Goal: Information Seeking & Learning: Learn about a topic

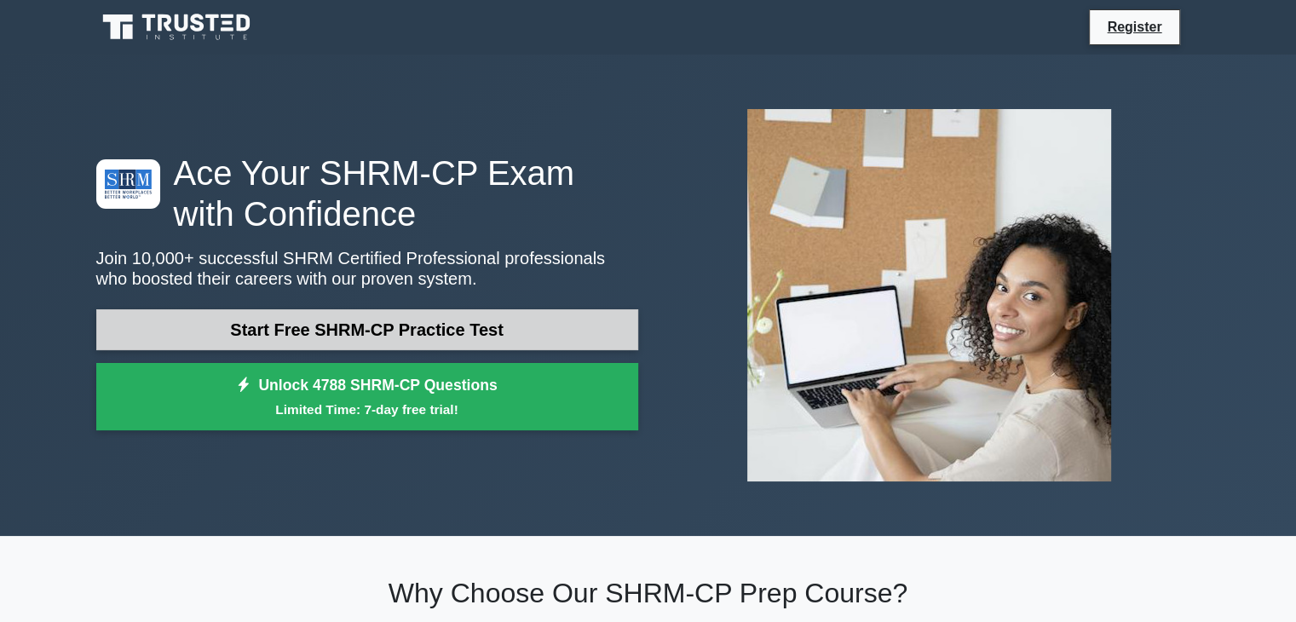
click at [516, 328] on link "Start Free SHRM-CP Practice Test" at bounding box center [367, 329] width 542 height 41
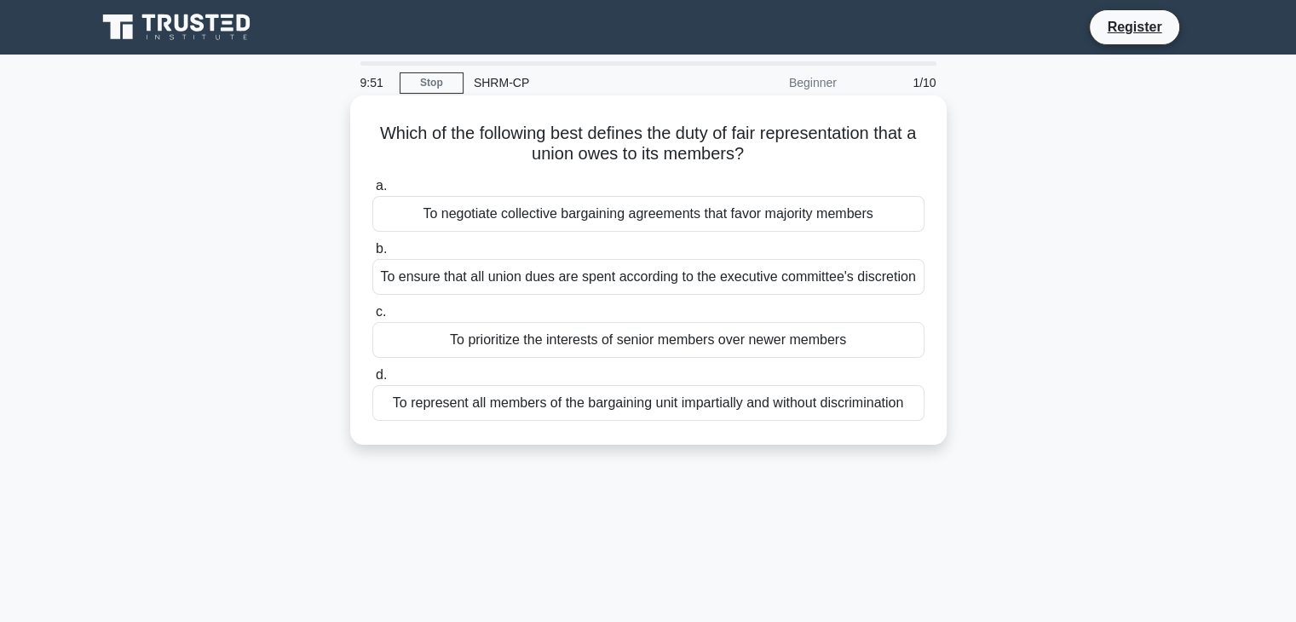
drag, startPoint x: 532, startPoint y: 134, endPoint x: 777, endPoint y: 154, distance: 246.3
click at [777, 154] on h5 "Which of the following best defines the duty of fair representation that a unio…" at bounding box center [649, 144] width 556 height 43
click at [678, 411] on div "To represent all members of the bargaining unit impartially and without discrim…" at bounding box center [648, 403] width 552 height 36
click at [372, 381] on input "d. To represent all members of the bargaining unit impartially and without disc…" at bounding box center [372, 375] width 0 height 11
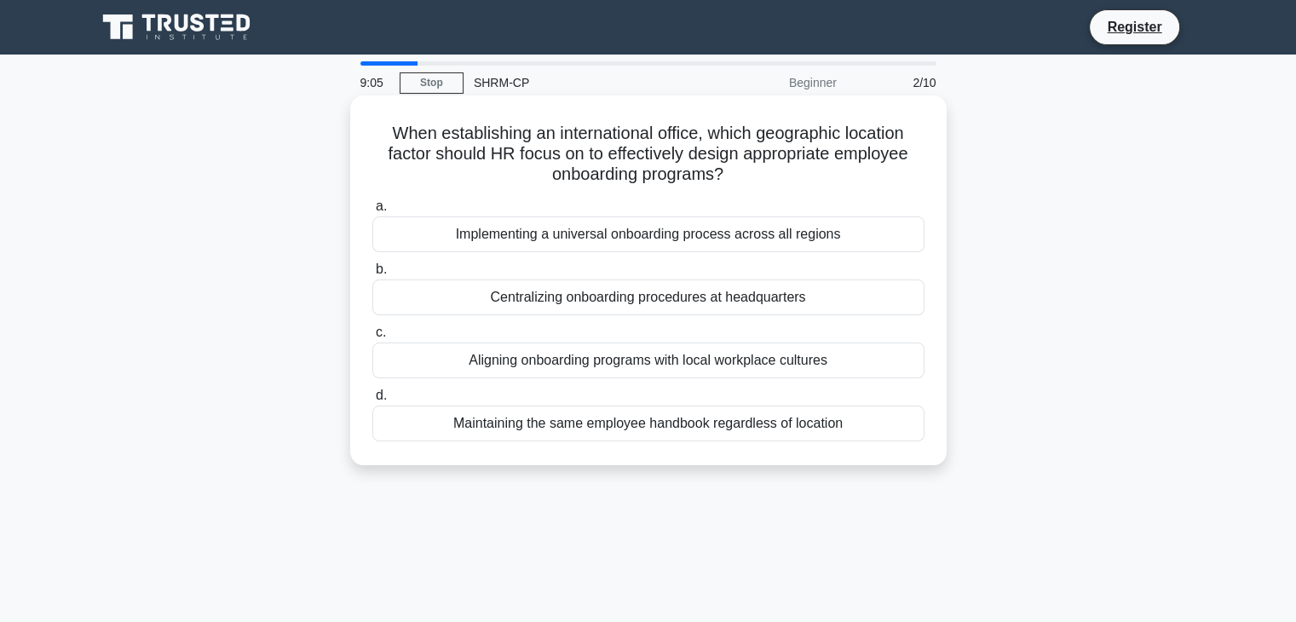
drag, startPoint x: 436, startPoint y: 132, endPoint x: 814, endPoint y: 178, distance: 380.3
click at [814, 178] on h5 "When establishing an international office, which geographic location factor sho…" at bounding box center [649, 154] width 556 height 63
click at [660, 237] on div "Implementing a universal onboarding process across all regions" at bounding box center [648, 234] width 552 height 36
click at [372, 212] on input "a. Implementing a universal onboarding process across all regions" at bounding box center [372, 206] width 0 height 11
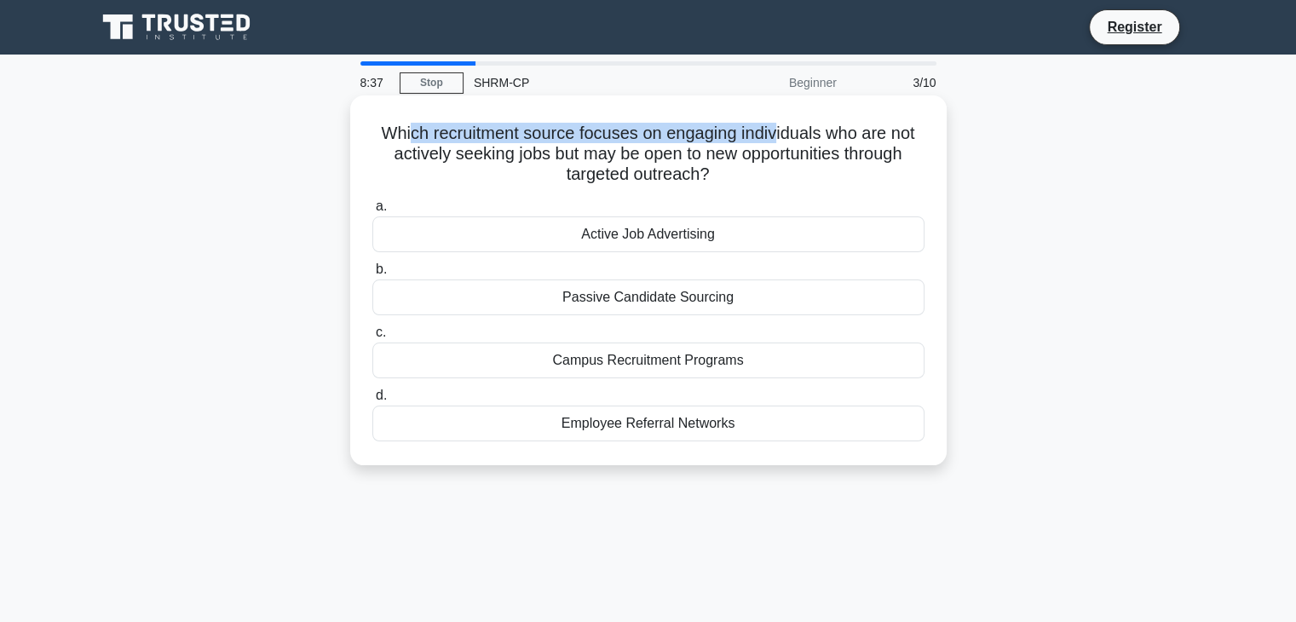
drag, startPoint x: 406, startPoint y: 127, endPoint x: 781, endPoint y: 141, distance: 376.1
click at [781, 141] on h5 "Which recruitment source focuses on engaging individuals who are not actively s…" at bounding box center [649, 154] width 556 height 63
click at [604, 135] on h5 "Which recruitment source focuses on engaging individuals who are not actively s…" at bounding box center [649, 154] width 556 height 63
drag, startPoint x: 579, startPoint y: 133, endPoint x: 942, endPoint y: 167, distance: 364.6
click at [942, 167] on div "Which recruitment source focuses on engaging individuals who are not actively s…" at bounding box center [648, 280] width 597 height 370
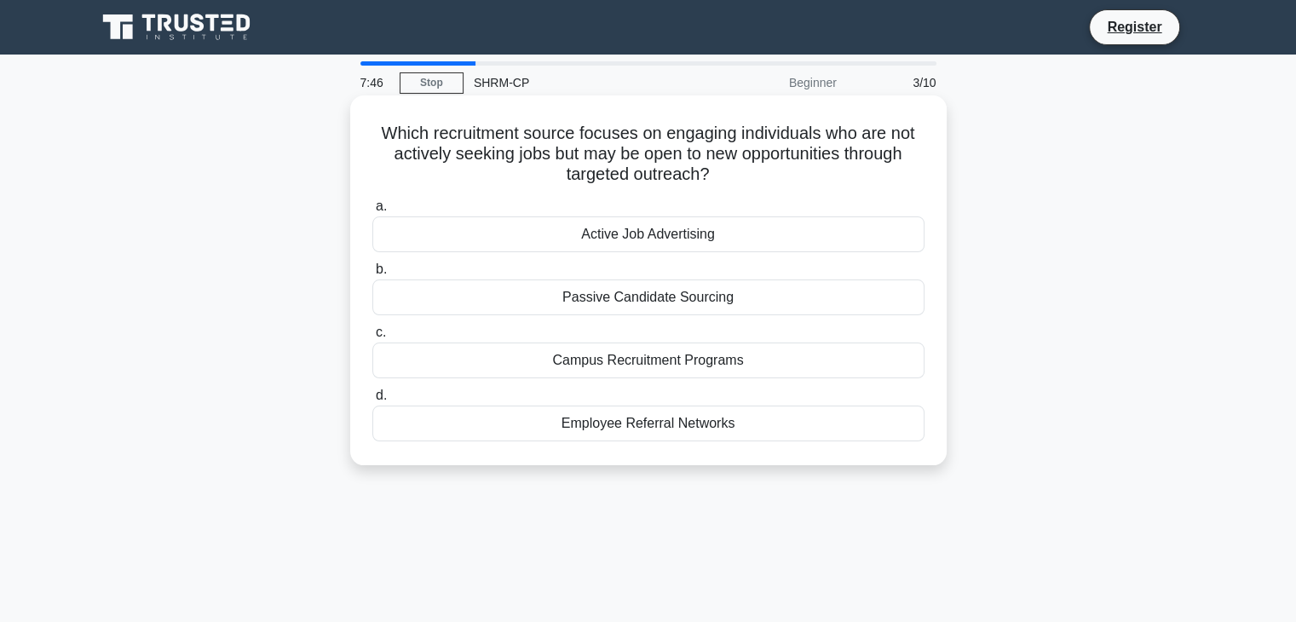
click at [649, 430] on div "Employee Referral Networks" at bounding box center [648, 424] width 552 height 36
click at [372, 401] on input "d. Employee Referral Networks" at bounding box center [372, 395] width 0 height 11
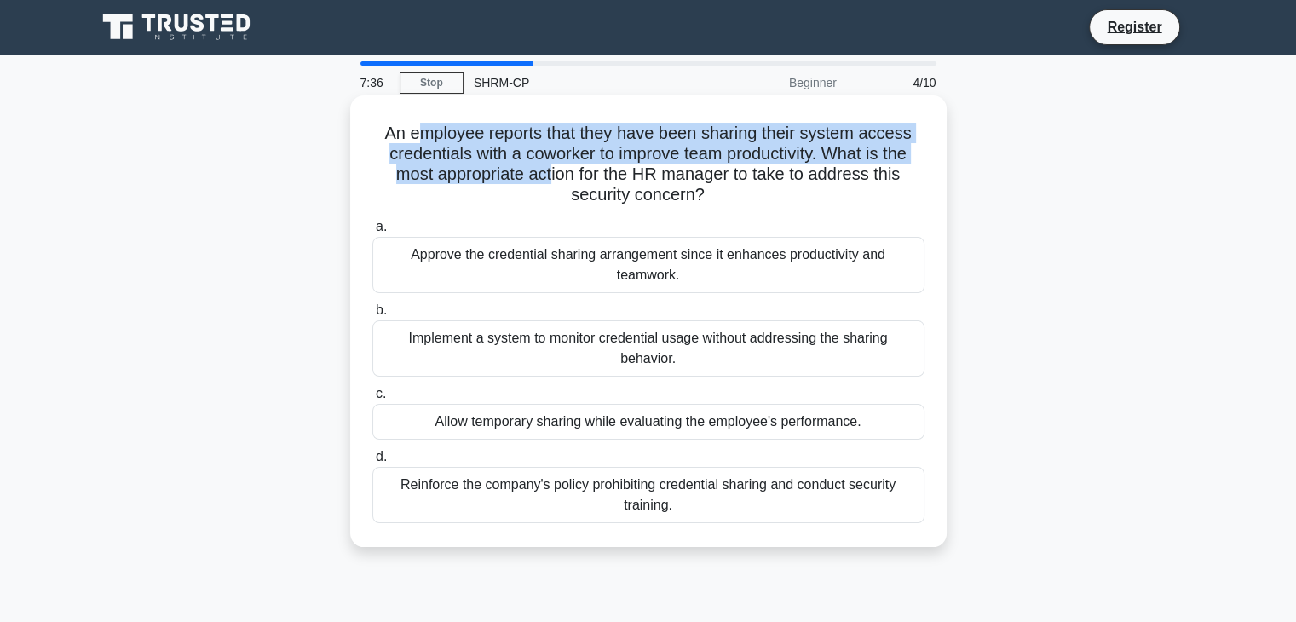
drag, startPoint x: 418, startPoint y: 130, endPoint x: 549, endPoint y: 182, distance: 141.2
click at [549, 182] on h5 "An employee reports that they have been sharing their system access credentials…" at bounding box center [649, 165] width 556 height 84
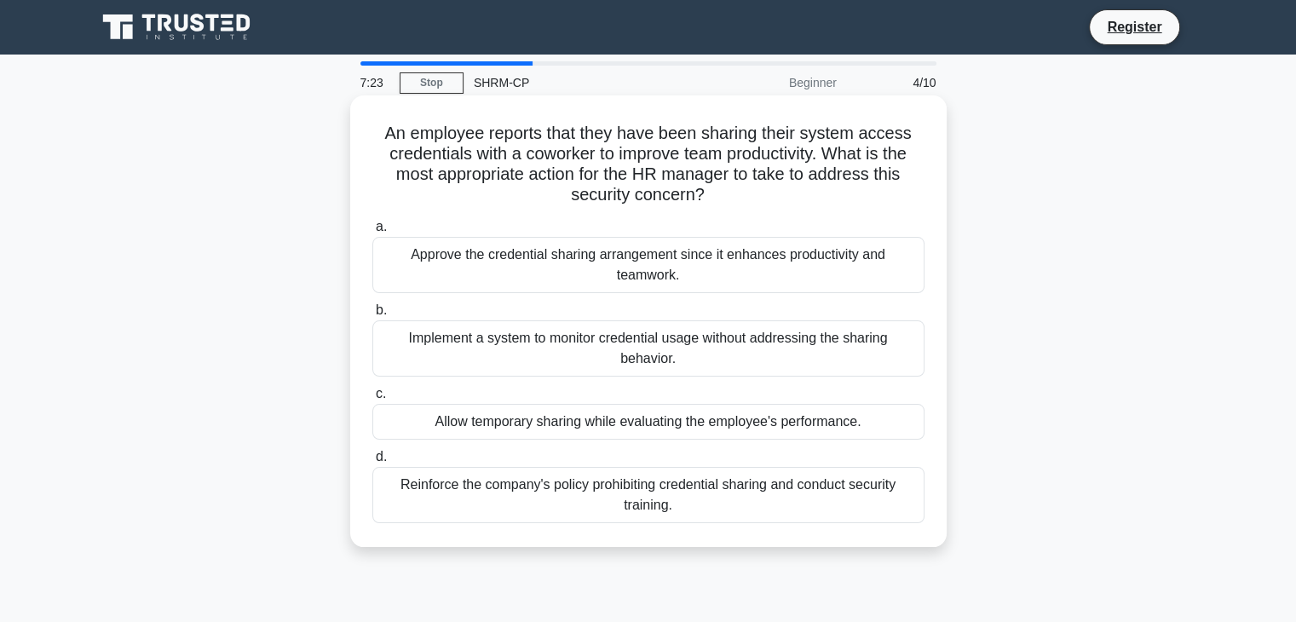
drag, startPoint x: 578, startPoint y: 137, endPoint x: 862, endPoint y: 195, distance: 289.6
click at [862, 195] on h5 "An employee reports that they have been sharing their system access credentials…" at bounding box center [649, 165] width 556 height 84
click at [614, 509] on div "Reinforce the company's policy prohibiting credential sharing and conduct secur…" at bounding box center [648, 495] width 552 height 56
click at [372, 463] on input "d. Reinforce the company's policy prohibiting credential sharing and conduct se…" at bounding box center [372, 457] width 0 height 11
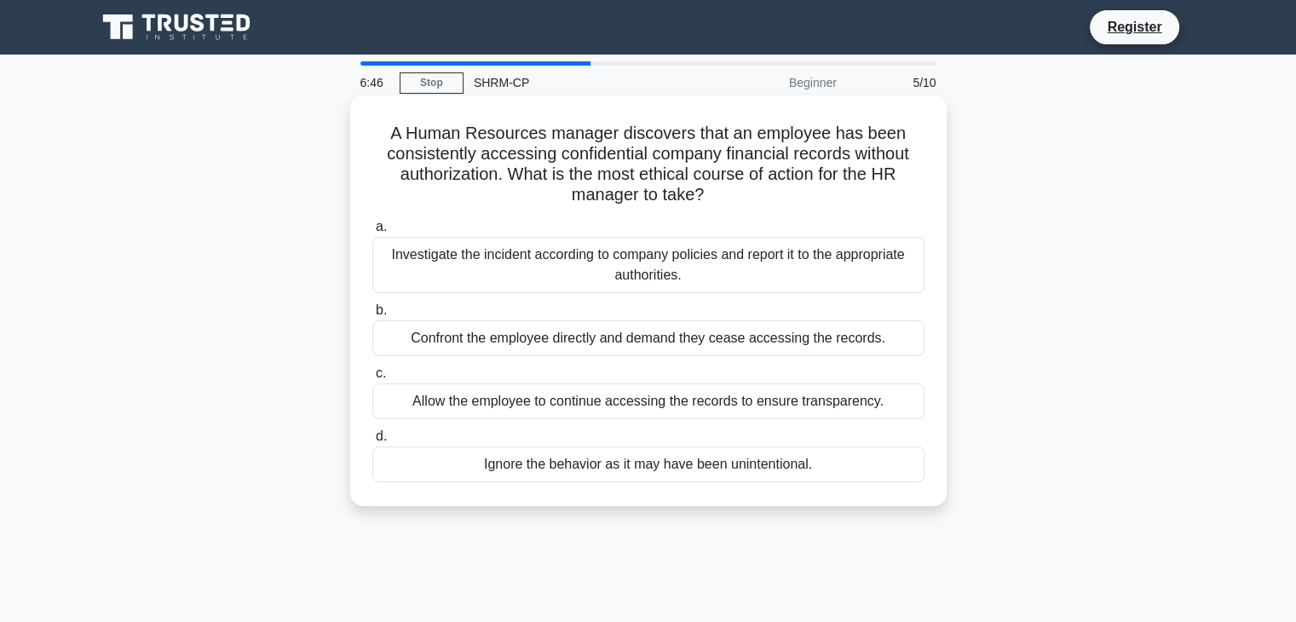
drag, startPoint x: 437, startPoint y: 146, endPoint x: 873, endPoint y: 192, distance: 437.9
click at [873, 192] on h5 "A Human Resources manager discovers that an employee has been consistently acce…" at bounding box center [649, 165] width 556 height 84
click at [455, 263] on div "Investigate the incident according to company policies and report it to the app…" at bounding box center [648, 265] width 552 height 56
click at [372, 233] on input "a. Investigate the incident according to company policies and report it to the …" at bounding box center [372, 227] width 0 height 11
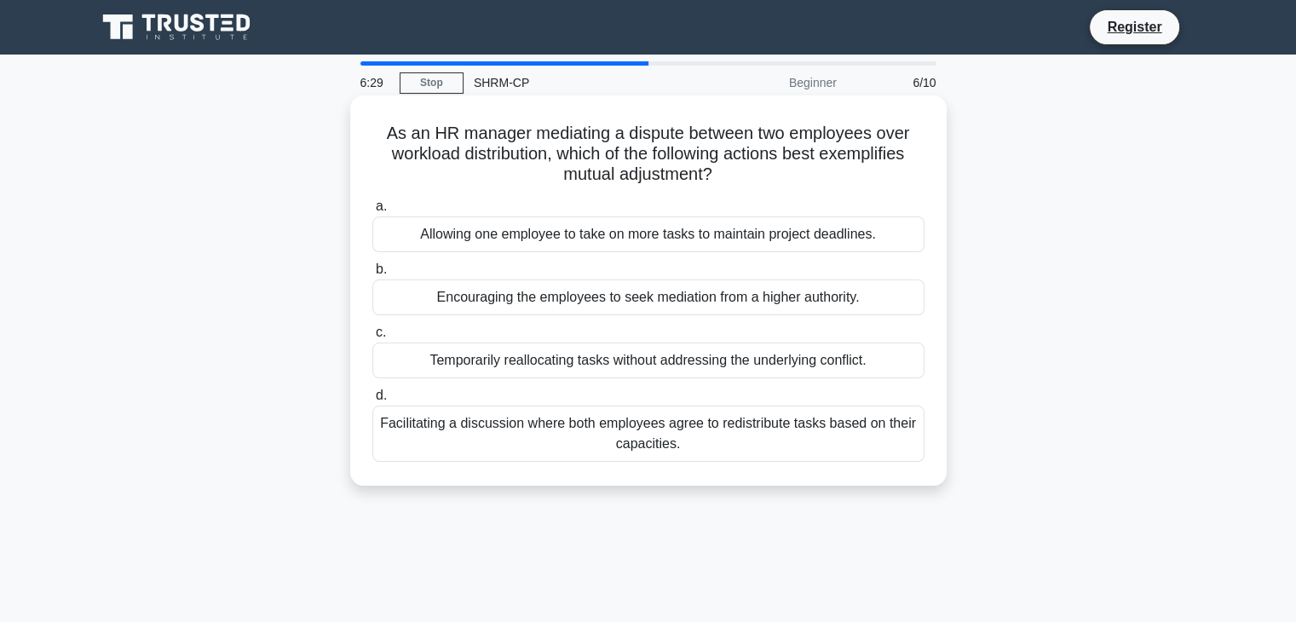
drag, startPoint x: 412, startPoint y: 137, endPoint x: 766, endPoint y: 176, distance: 355.7
click at [766, 176] on h5 "As an HR manager mediating a dispute between two employees over workload distri…" at bounding box center [649, 154] width 556 height 63
click at [856, 443] on div "Facilitating a discussion where both employees agree to redistribute tasks base…" at bounding box center [648, 434] width 552 height 56
click at [372, 401] on input "d. Facilitating a discussion where both employees agree to redistribute tasks b…" at bounding box center [372, 395] width 0 height 11
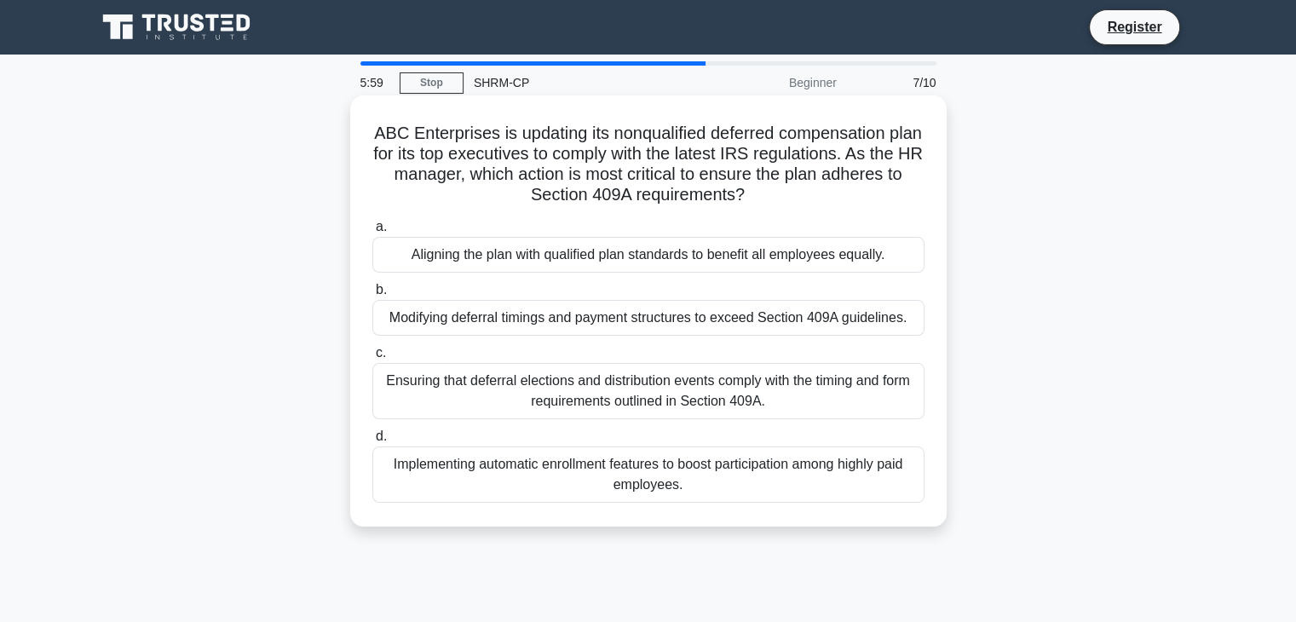
drag, startPoint x: 434, startPoint y: 135, endPoint x: 884, endPoint y: 201, distance: 454.8
click at [884, 201] on h5 "ABC Enterprises is updating its nonqualified deferred compensation plan for its…" at bounding box center [649, 165] width 556 height 84
click at [501, 396] on div "Ensuring that deferral elections and distribution events comply with the timing…" at bounding box center [648, 391] width 552 height 56
click at [372, 359] on input "c. Ensuring that deferral elections and distribution events comply with the tim…" at bounding box center [372, 353] width 0 height 11
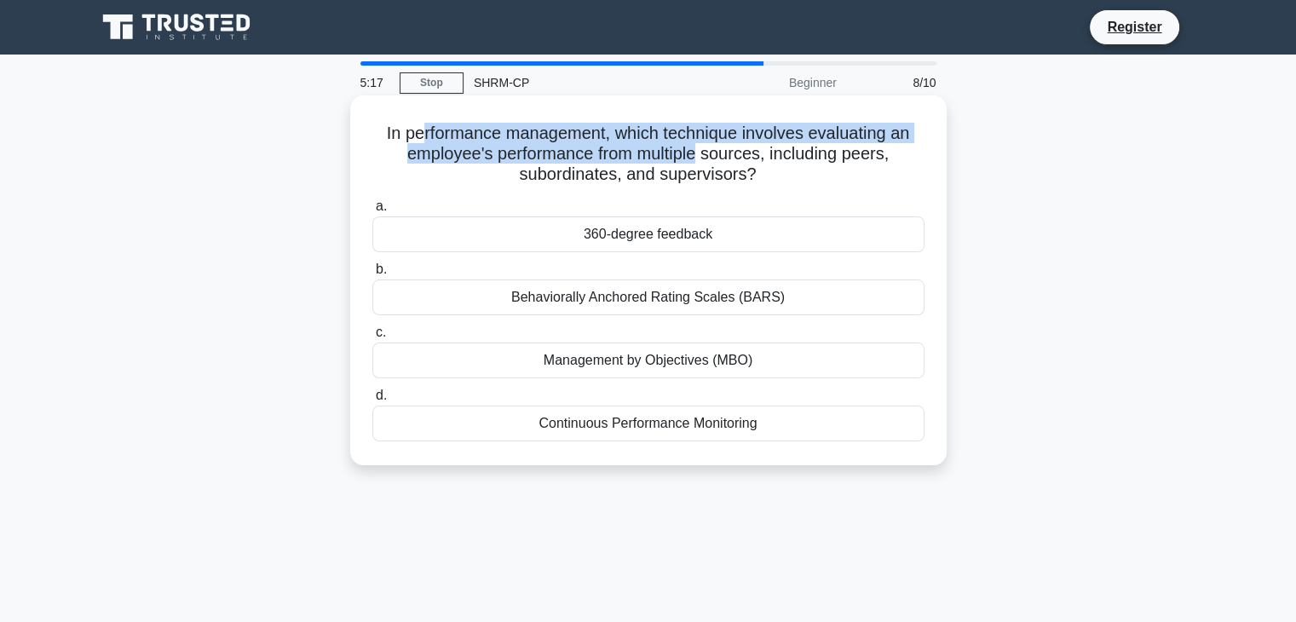
drag, startPoint x: 416, startPoint y: 121, endPoint x: 700, endPoint y: 148, distance: 285.1
click at [700, 148] on h5 "In performance management, which technique involves evaluating an employee's pe…" at bounding box center [649, 154] width 556 height 63
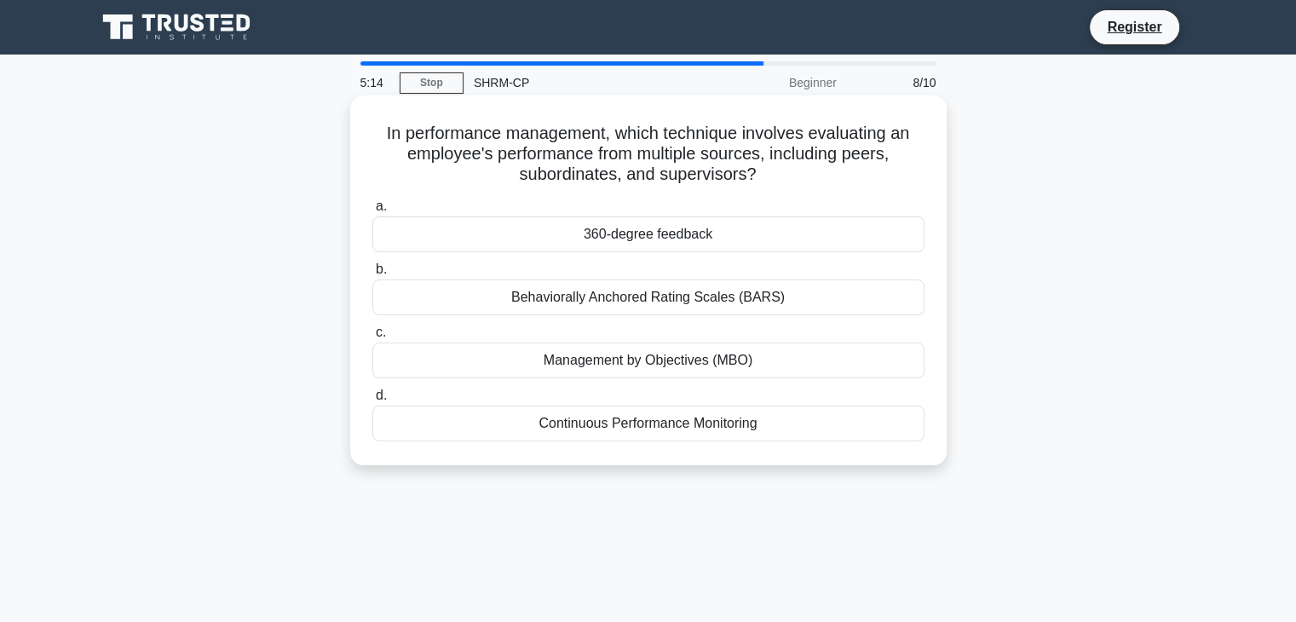
click at [657, 239] on div "360-degree feedback" at bounding box center [648, 234] width 552 height 36
click at [372, 212] on input "a. 360-degree feedback" at bounding box center [372, 206] width 0 height 11
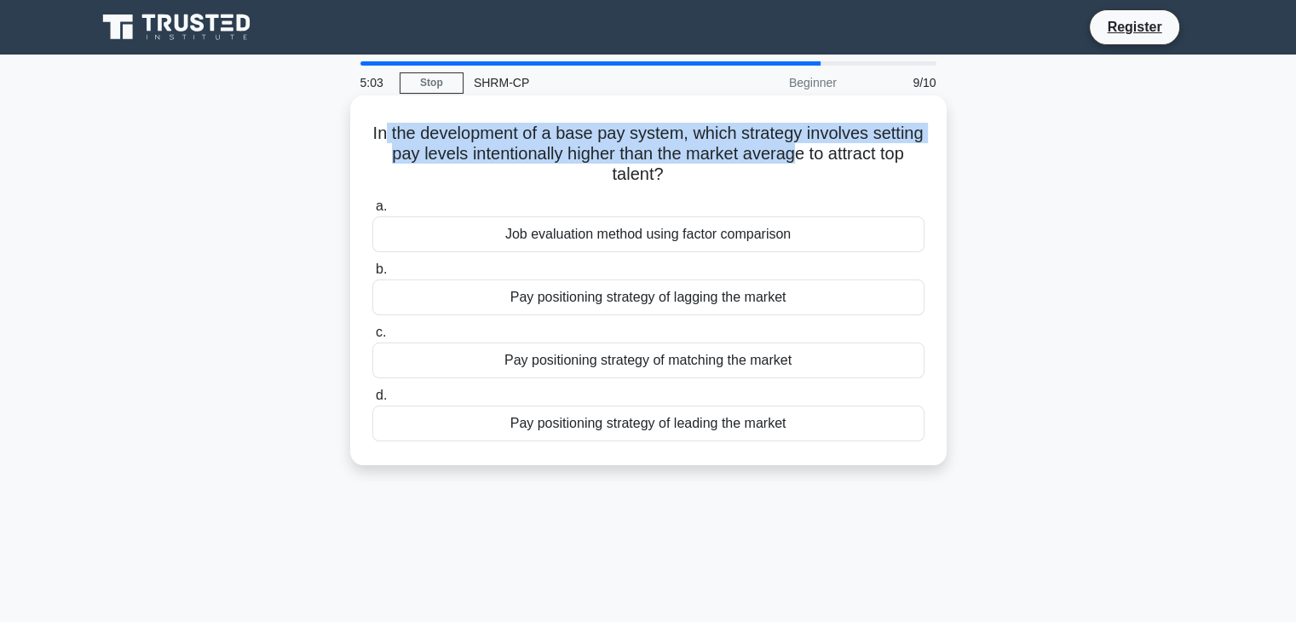
drag, startPoint x: 407, startPoint y: 127, endPoint x: 872, endPoint y: 160, distance: 465.6
click at [872, 160] on h5 "In the development of a base pay system, which strategy involves setting pay le…" at bounding box center [649, 154] width 556 height 63
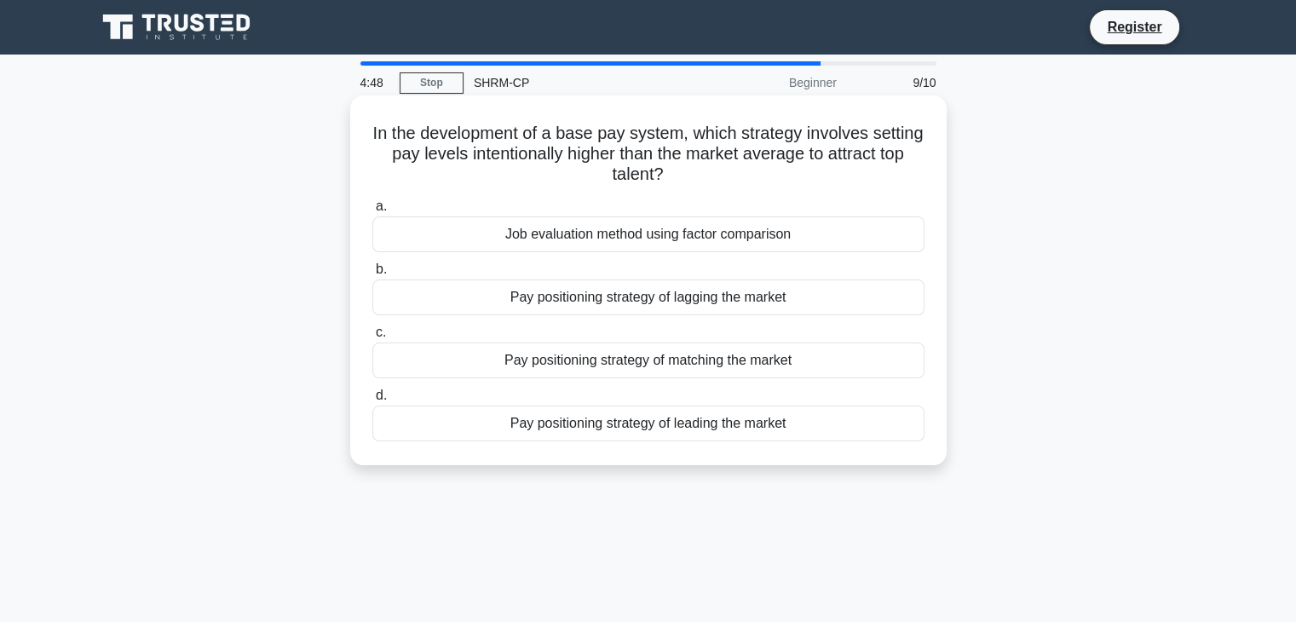
click at [622, 430] on div "Pay positioning strategy of leading the market" at bounding box center [648, 424] width 552 height 36
click at [372, 401] on input "d. Pay positioning strategy of leading the market" at bounding box center [372, 395] width 0 height 11
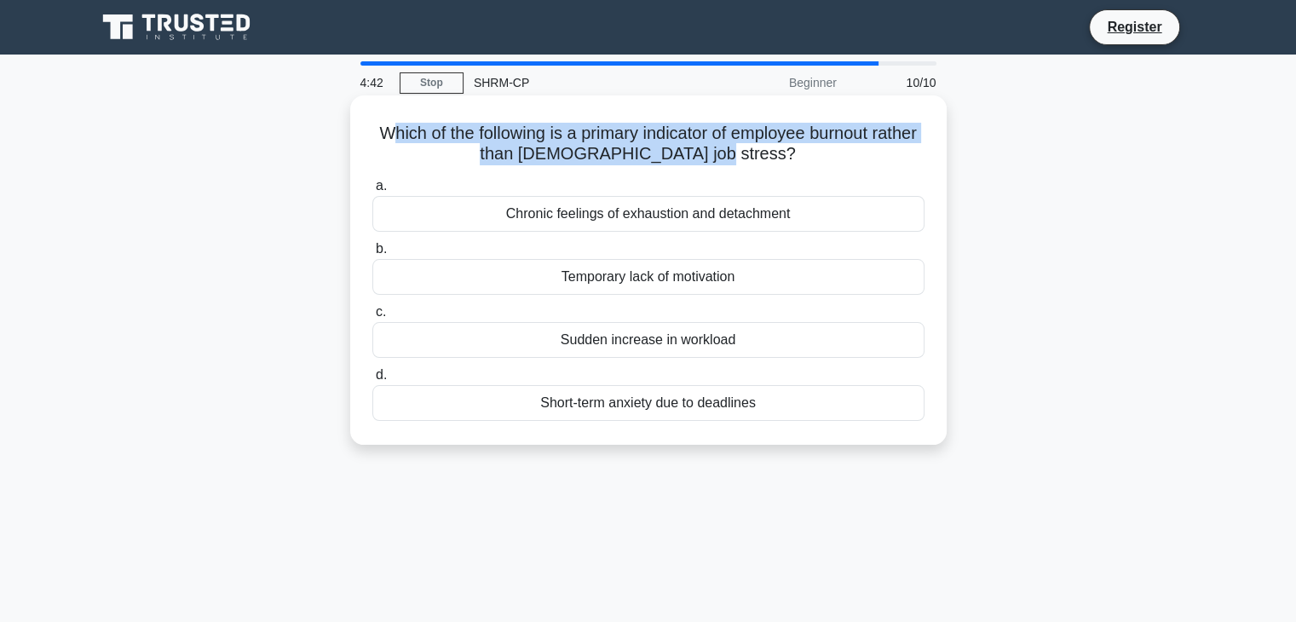
drag, startPoint x: 412, startPoint y: 132, endPoint x: 843, endPoint y: 154, distance: 431.8
click at [843, 154] on h5 "Which of the following is a primary indicator of employee burnout rather than t…" at bounding box center [649, 144] width 556 height 43
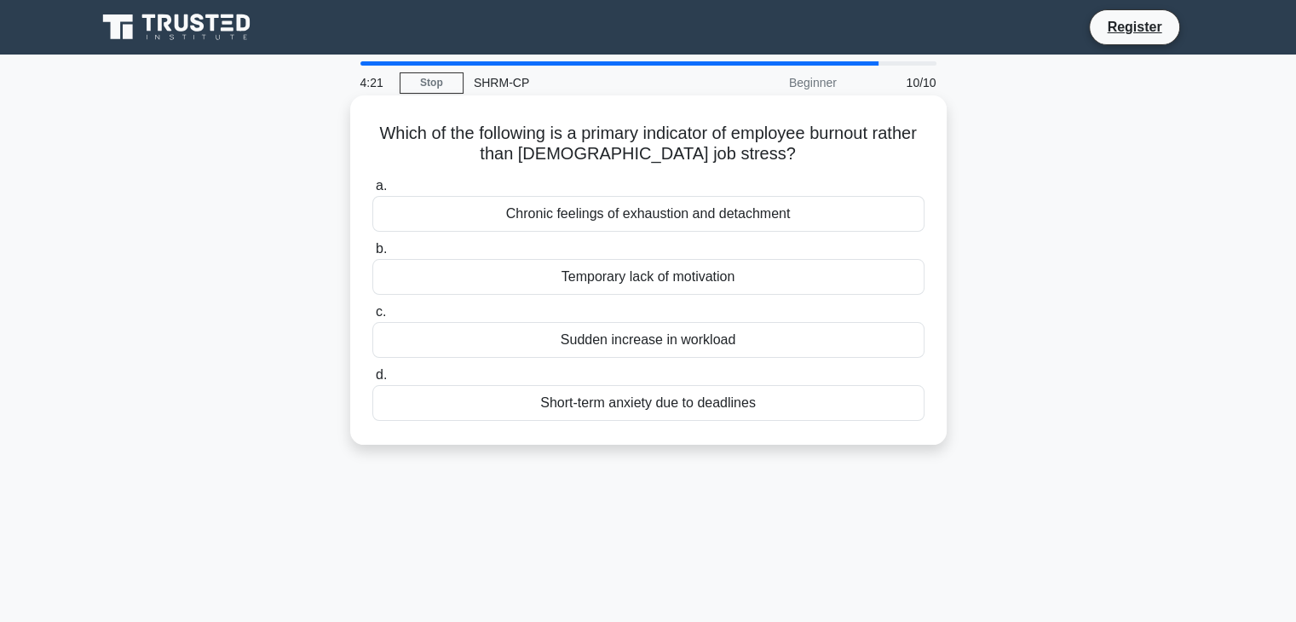
click at [539, 216] on div "Chronic feelings of exhaustion and detachment" at bounding box center [648, 214] width 552 height 36
click at [372, 192] on input "a. Chronic feelings of exhaustion and detachment" at bounding box center [372, 186] width 0 height 11
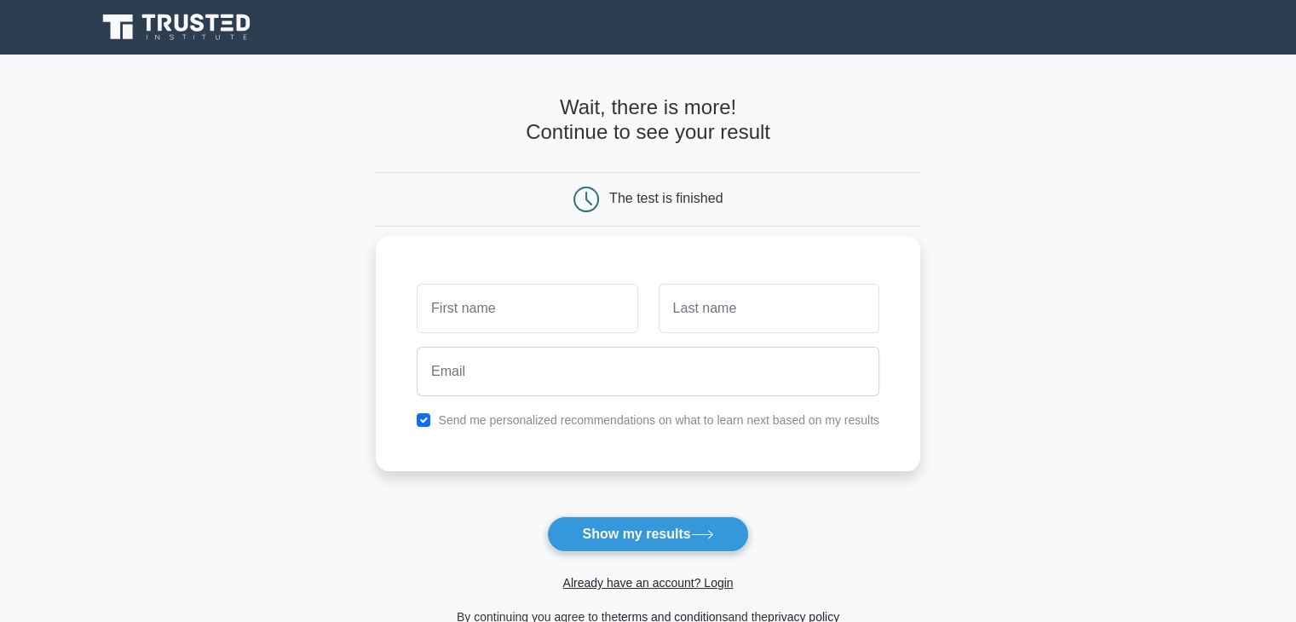
click at [545, 303] on input "text" at bounding box center [527, 308] width 221 height 49
type input "[PERSON_NAME]"
click at [672, 297] on input "text" at bounding box center [769, 308] width 221 height 49
type input "B"
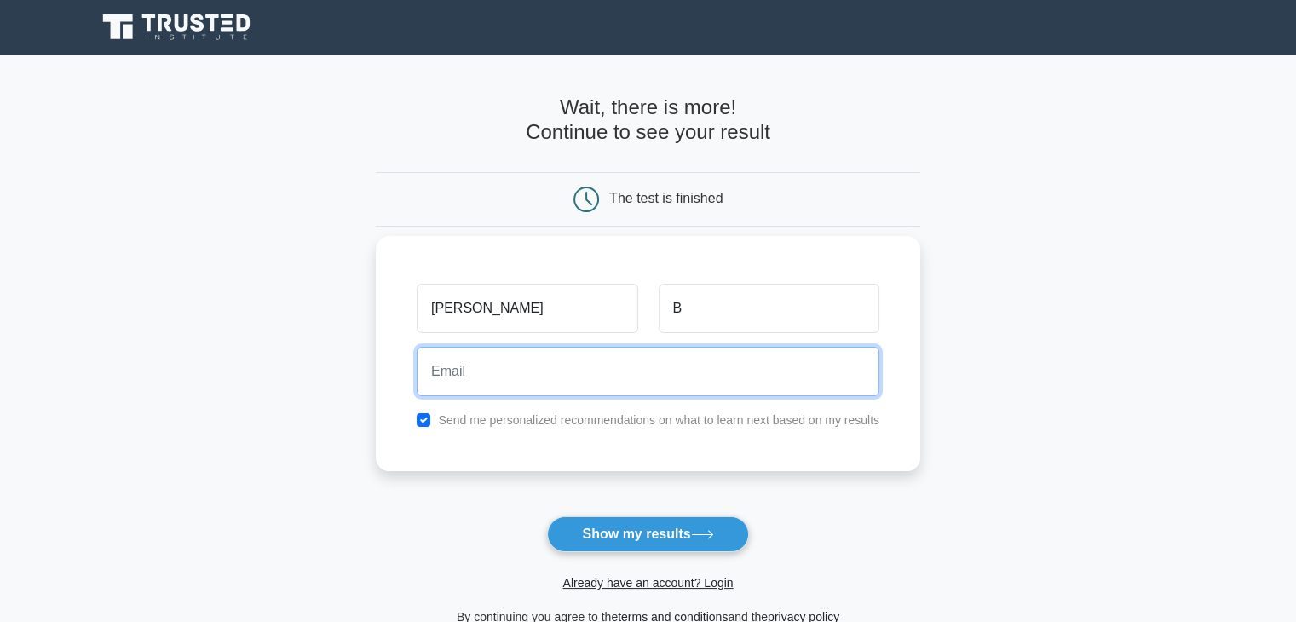
click at [528, 366] on input "email" at bounding box center [648, 371] width 463 height 49
type input "juliazaverucha@gmail.com"
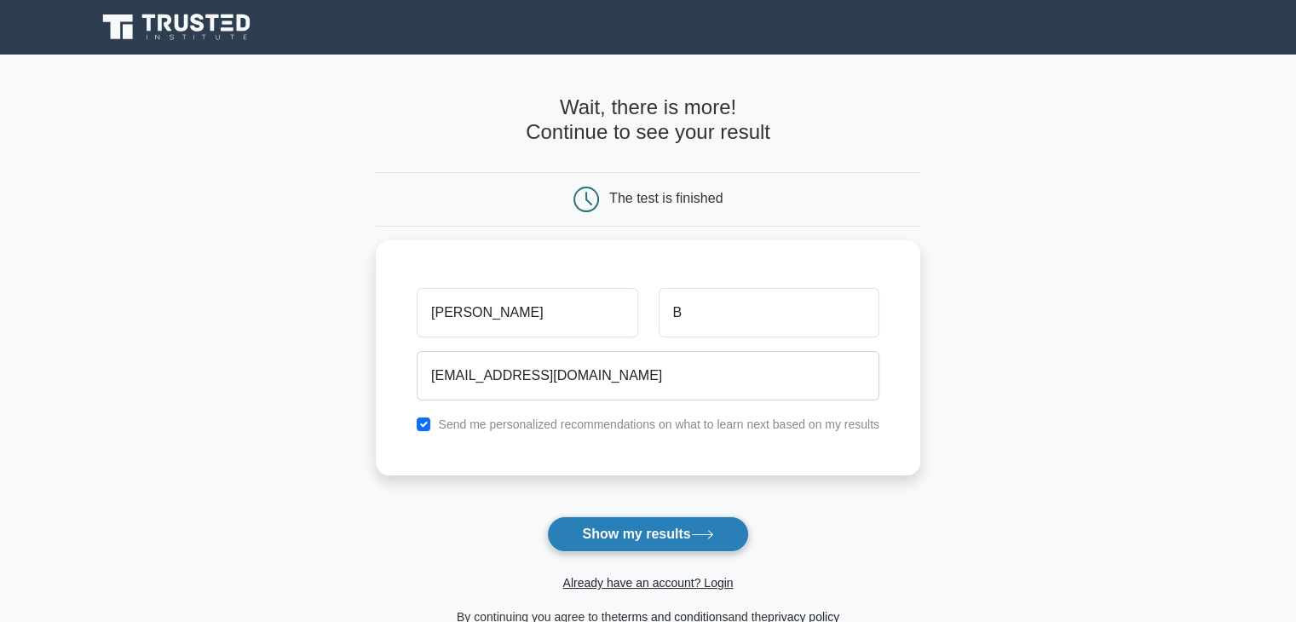
click at [601, 545] on button "Show my results" at bounding box center [647, 534] width 201 height 36
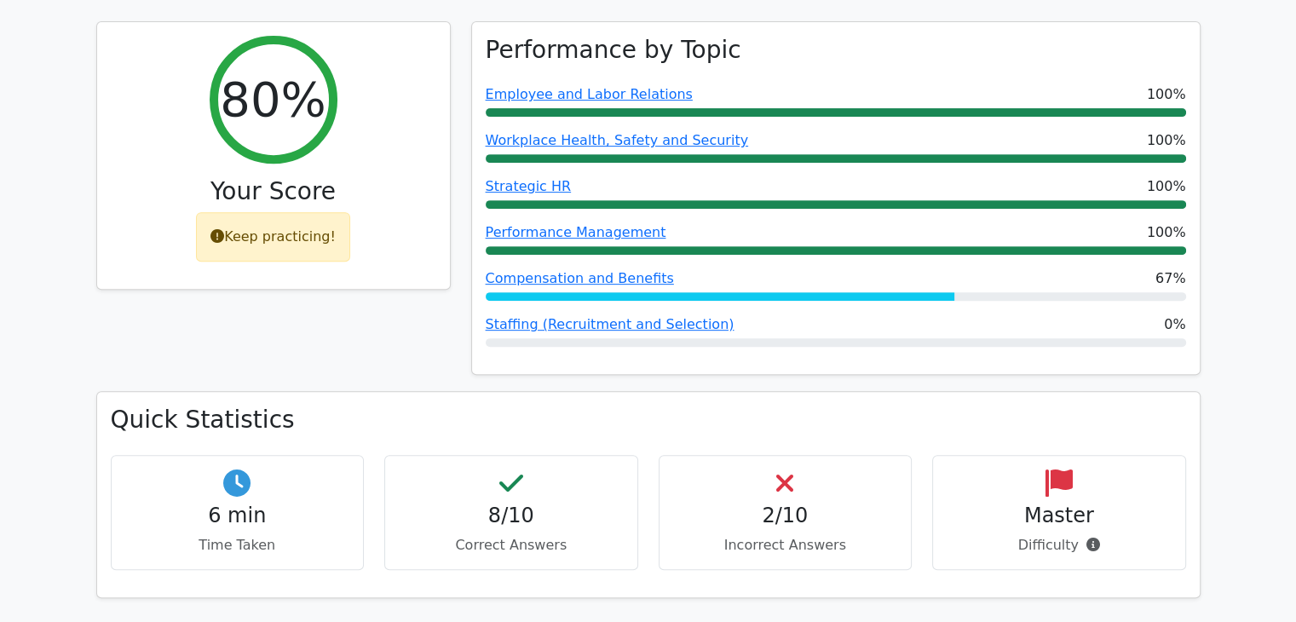
scroll to position [682, 0]
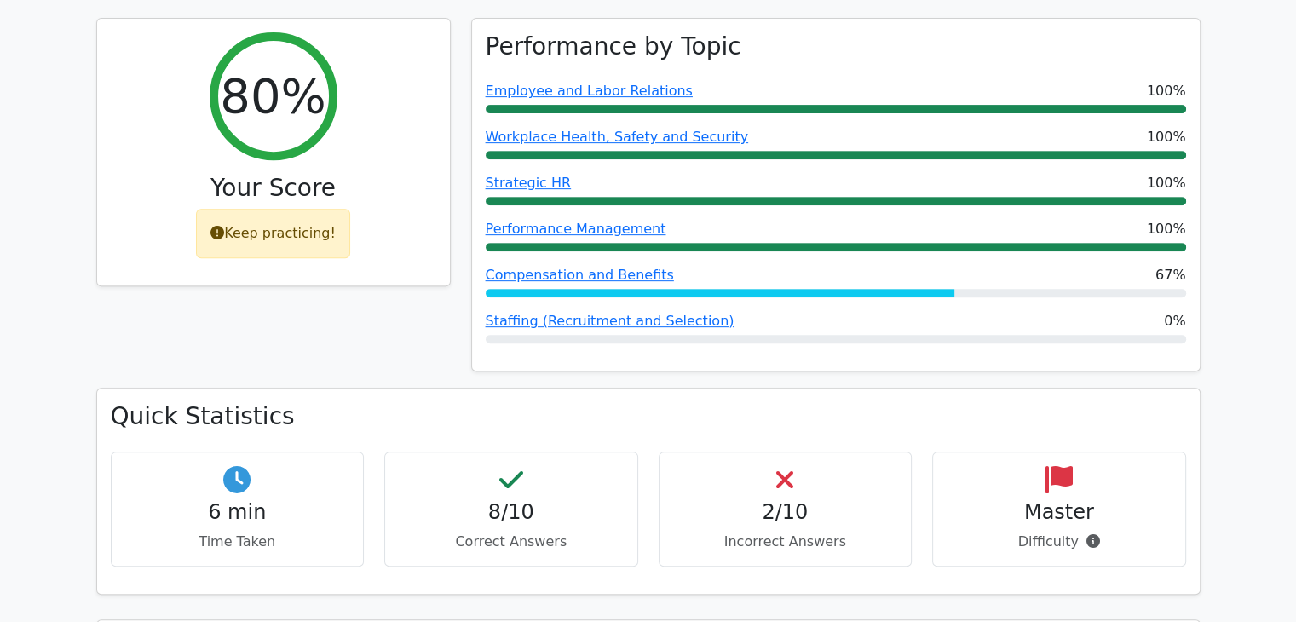
click at [810, 467] on div "2/10 Incorrect Answers" at bounding box center [786, 509] width 254 height 115
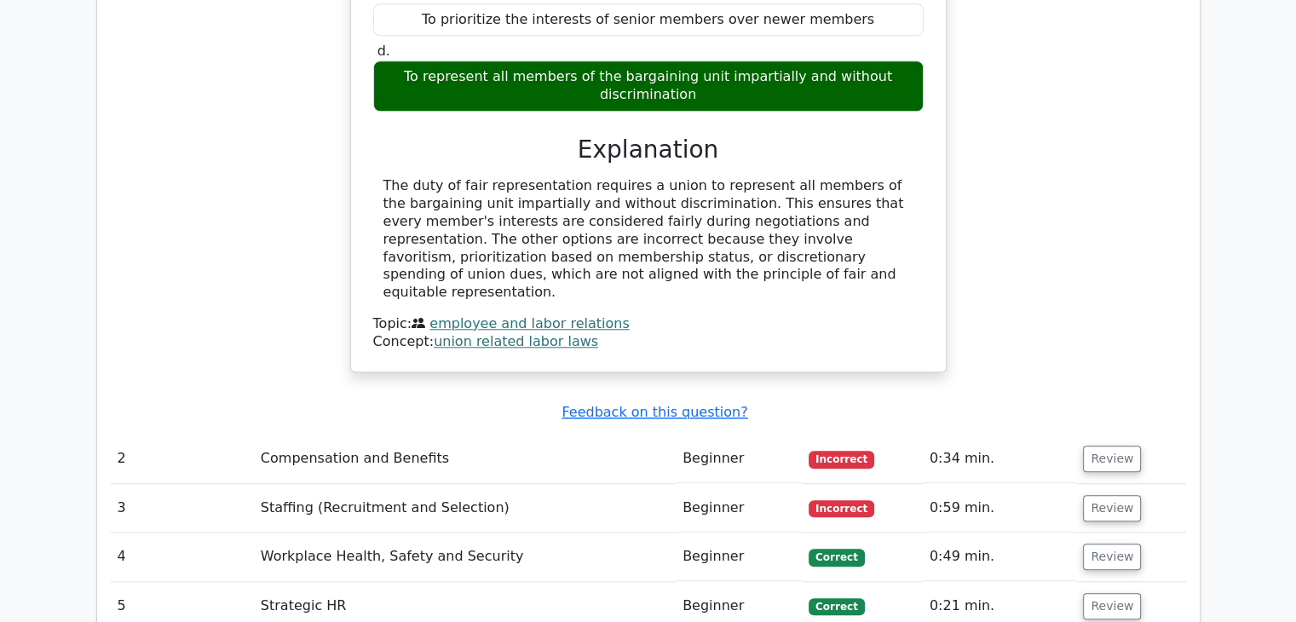
scroll to position [1790, 0]
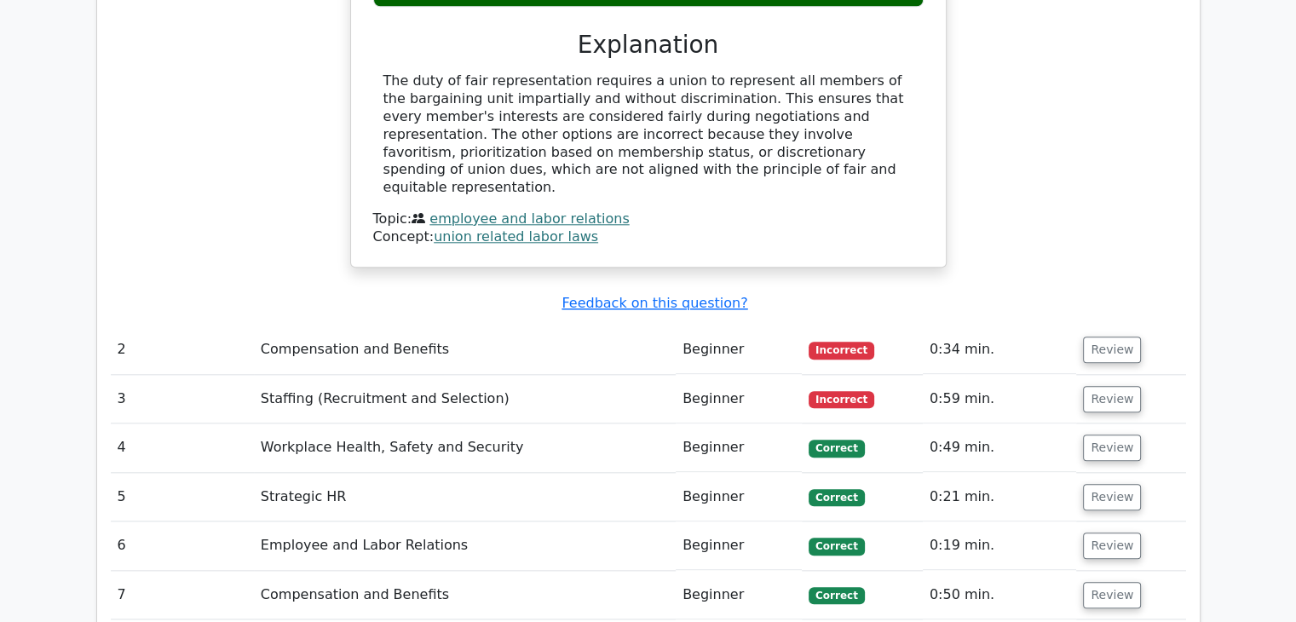
click at [372, 326] on td "Compensation and Benefits" at bounding box center [465, 350] width 422 height 49
click at [849, 342] on span "Incorrect" at bounding box center [842, 350] width 66 height 17
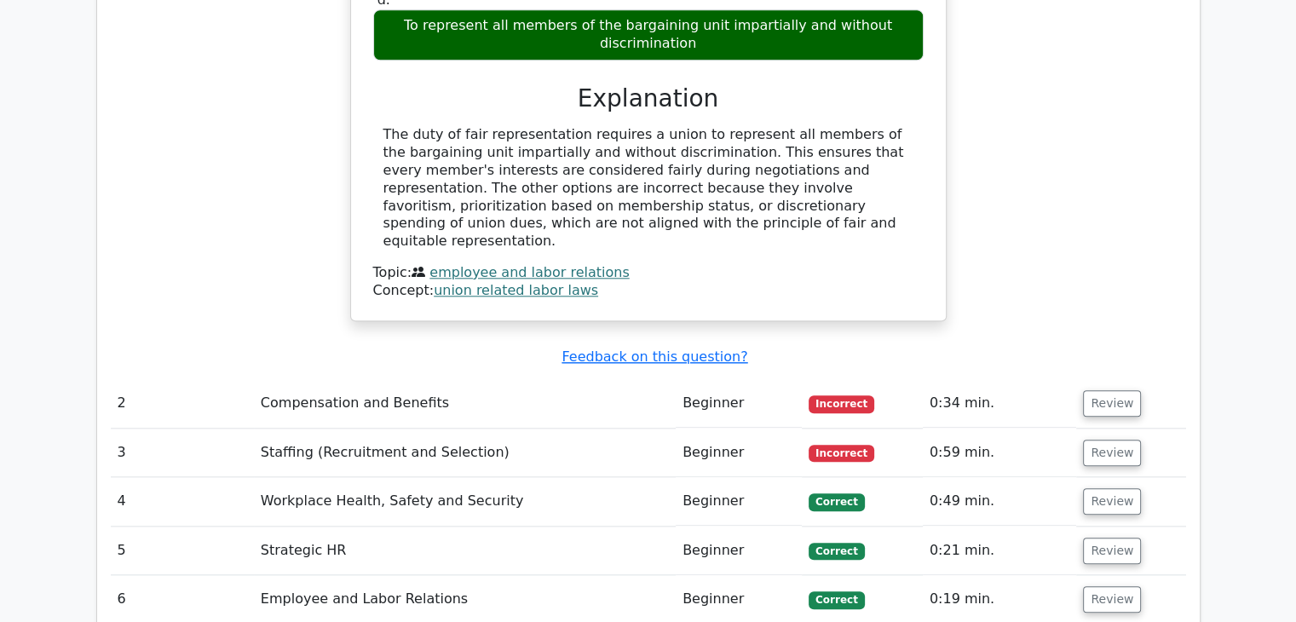
scroll to position [1704, 0]
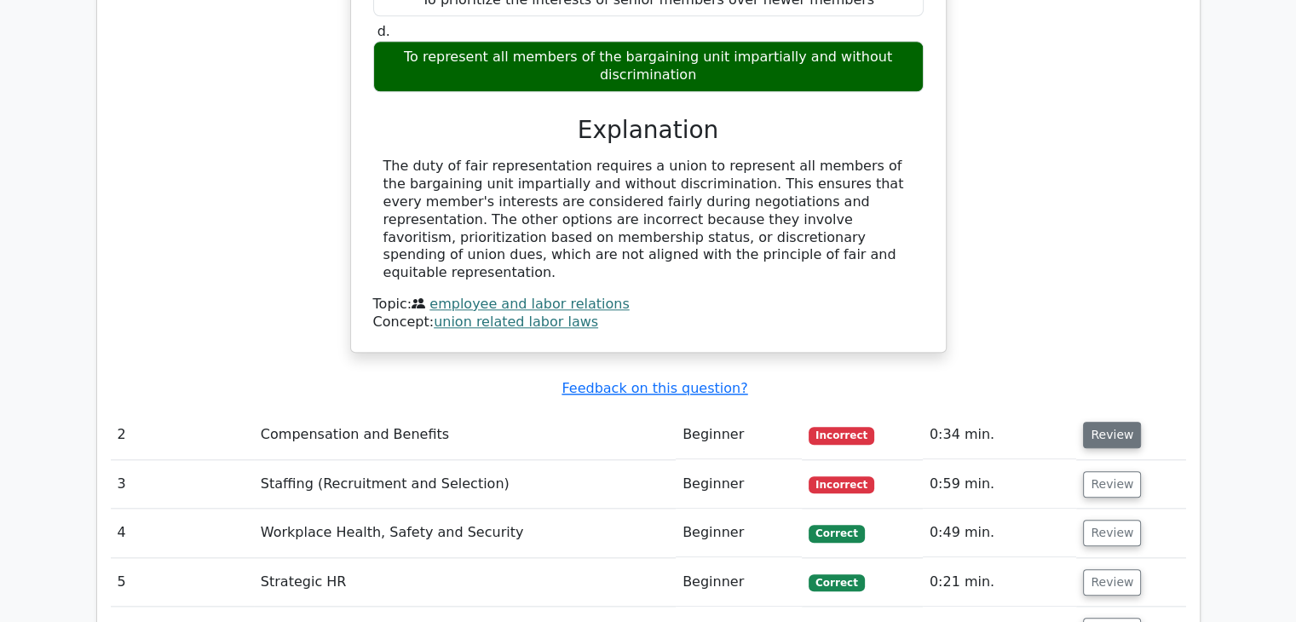
click at [1091, 422] on button "Review" at bounding box center [1112, 435] width 58 height 26
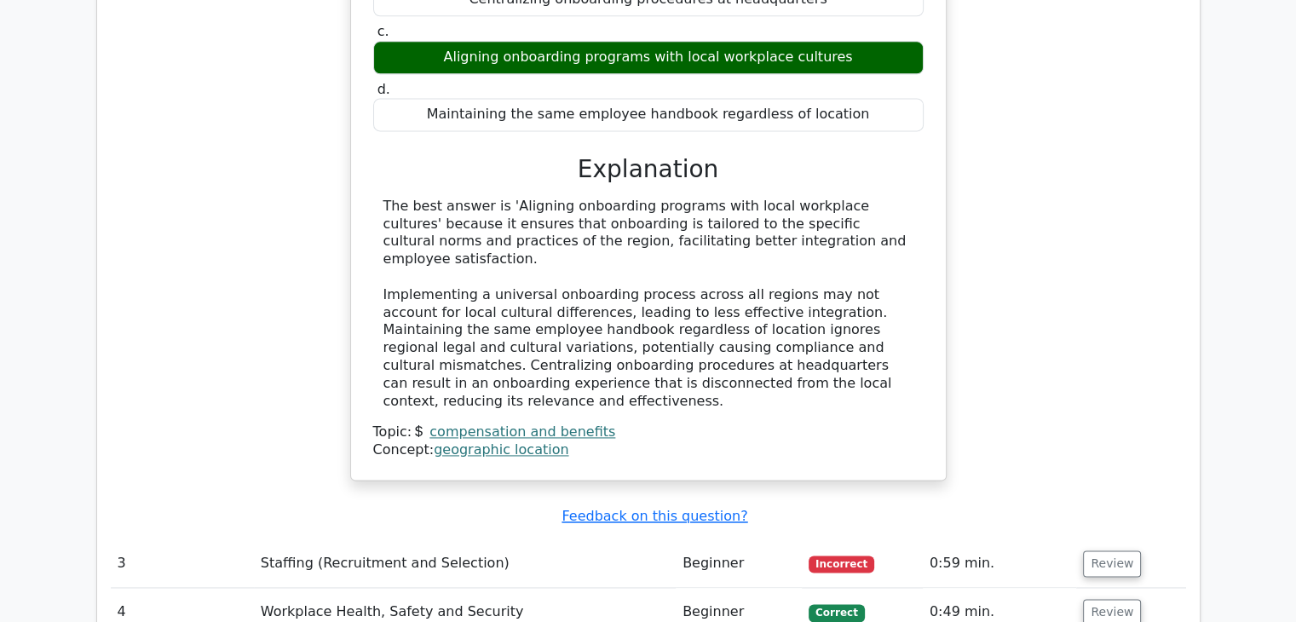
scroll to position [2386, 0]
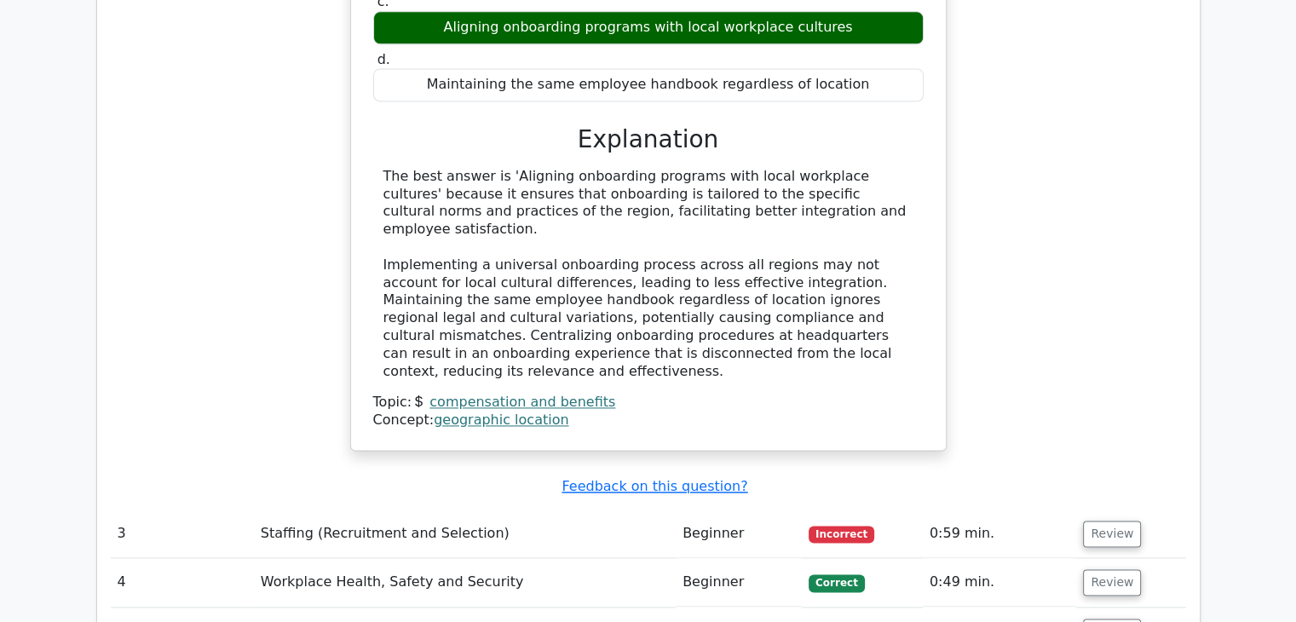
click at [841, 526] on span "Incorrect" at bounding box center [842, 534] width 66 height 17
click at [850, 526] on span "Incorrect" at bounding box center [842, 534] width 66 height 17
click at [1101, 521] on button "Review" at bounding box center [1112, 534] width 58 height 26
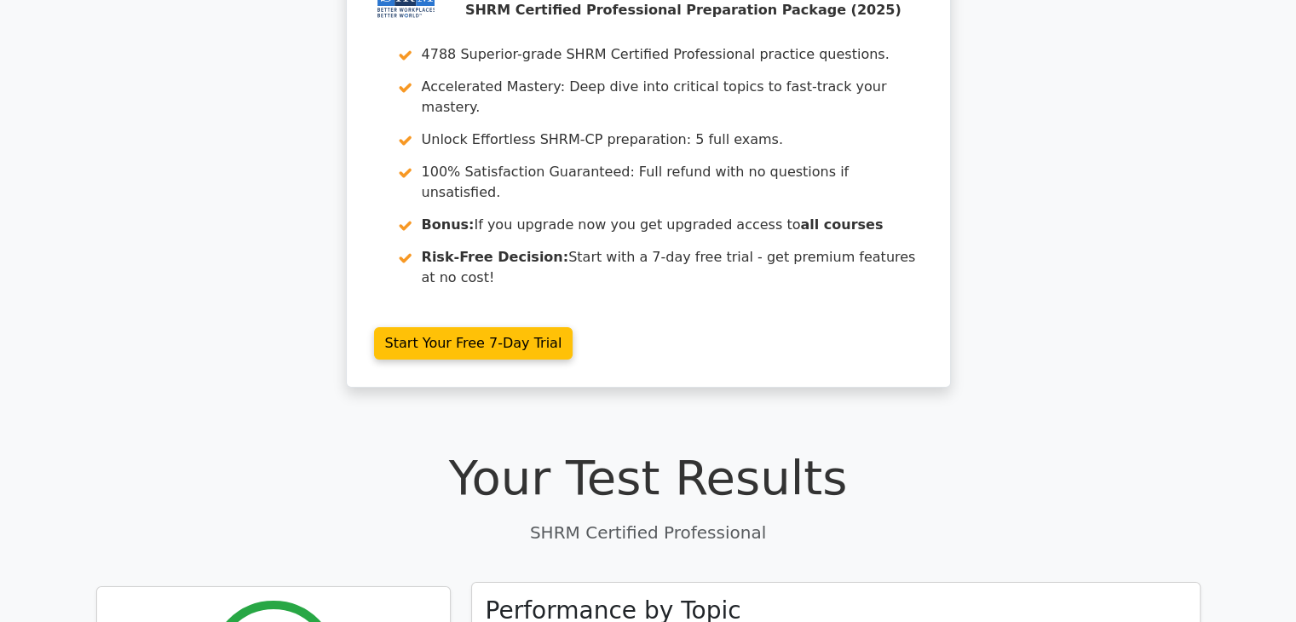
scroll to position [0, 0]
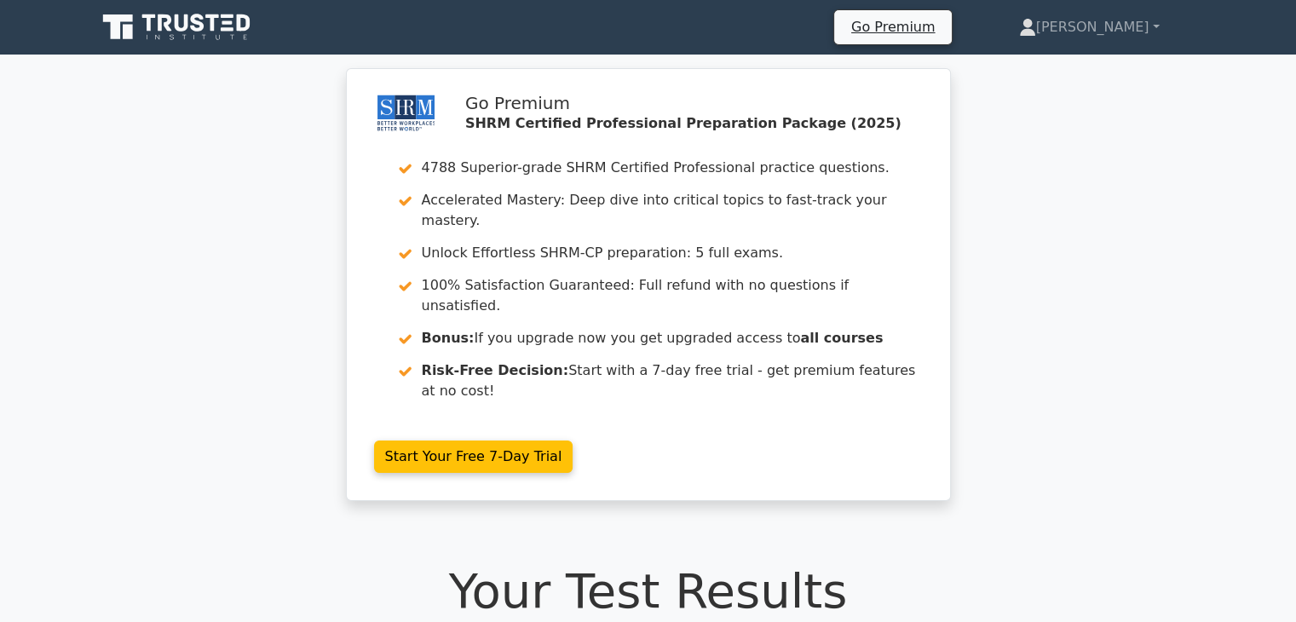
click at [239, 28] on icon at bounding box center [245, 22] width 14 height 17
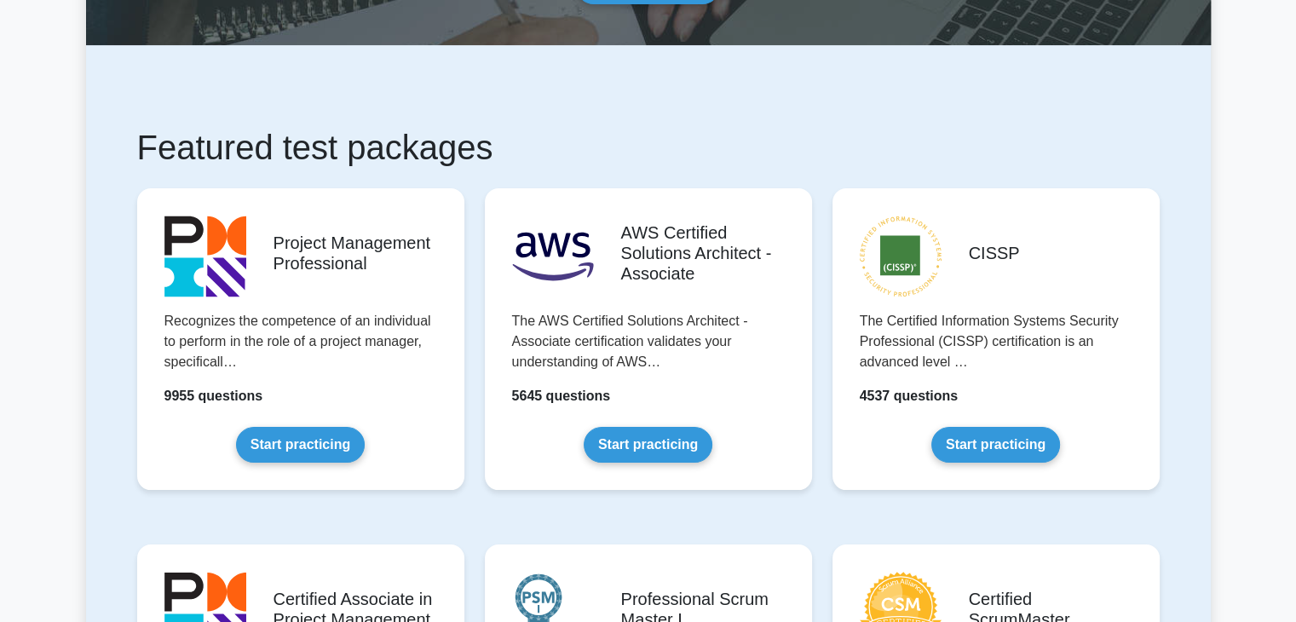
scroll to position [426, 0]
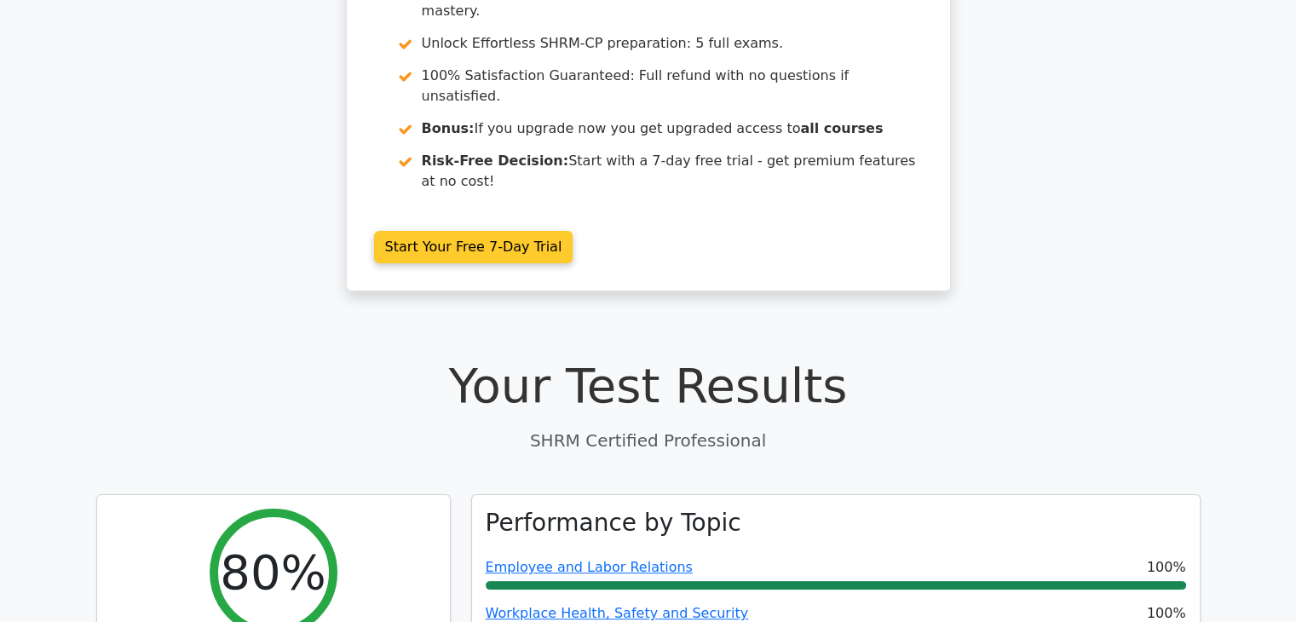
scroll to position [341, 0]
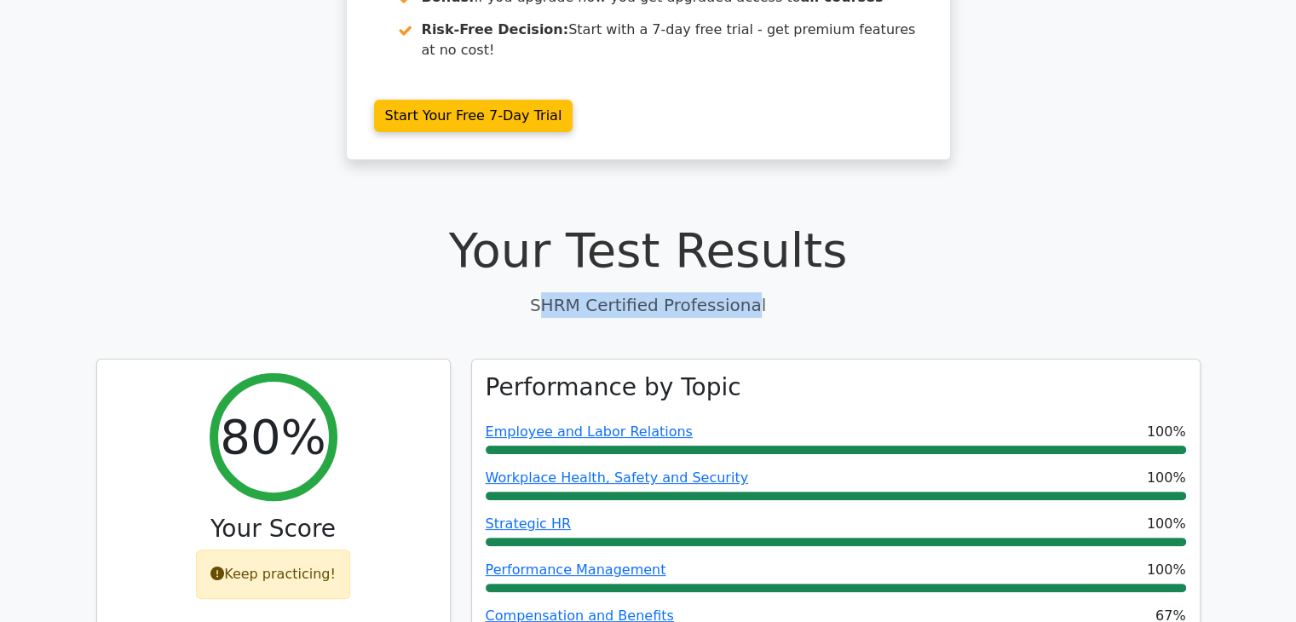
drag, startPoint x: 562, startPoint y: 245, endPoint x: 740, endPoint y: 248, distance: 177.3
click at [740, 292] on p "SHRM Certified Professional" at bounding box center [648, 305] width 1104 height 26
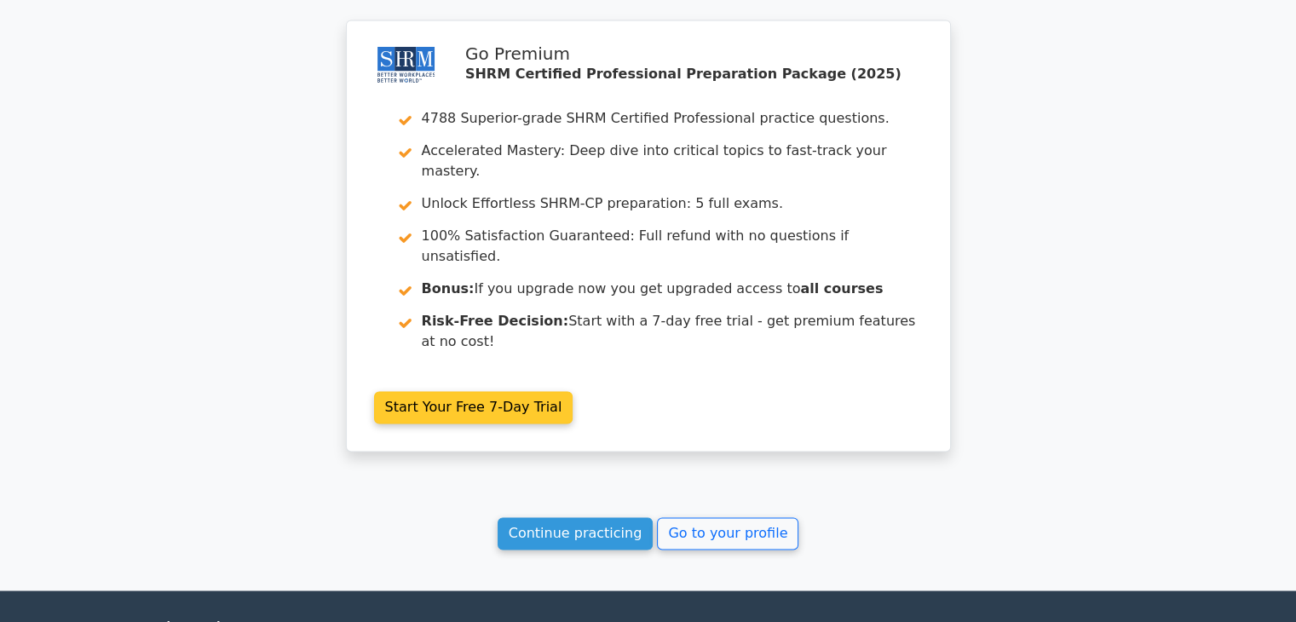
scroll to position [2456, 0]
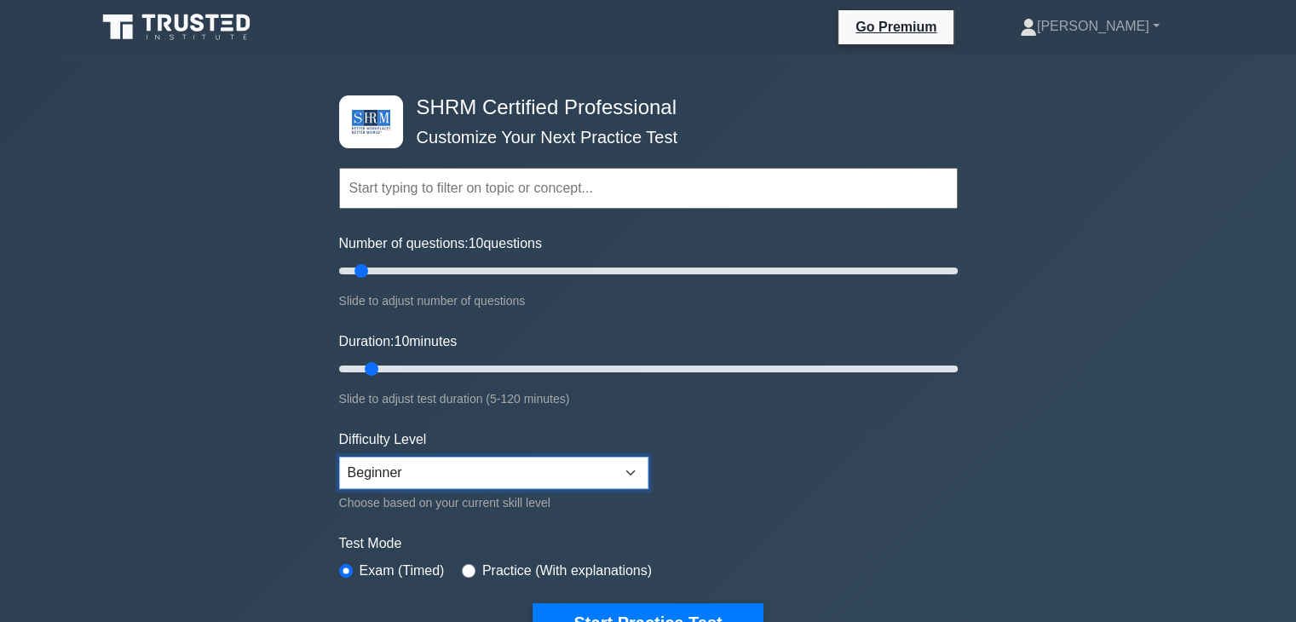
click at [487, 464] on select "Beginner Intermediate Expert" at bounding box center [493, 473] width 309 height 32
click at [864, 445] on form "Topics Change Management Compensation and Benefits Employee and Labor Relations…" at bounding box center [648, 379] width 619 height 527
drag, startPoint x: 360, startPoint y: 274, endPoint x: 386, endPoint y: 308, distance: 43.8
type input "20"
click at [386, 281] on input "Number of questions: 20 questions" at bounding box center [648, 271] width 619 height 20
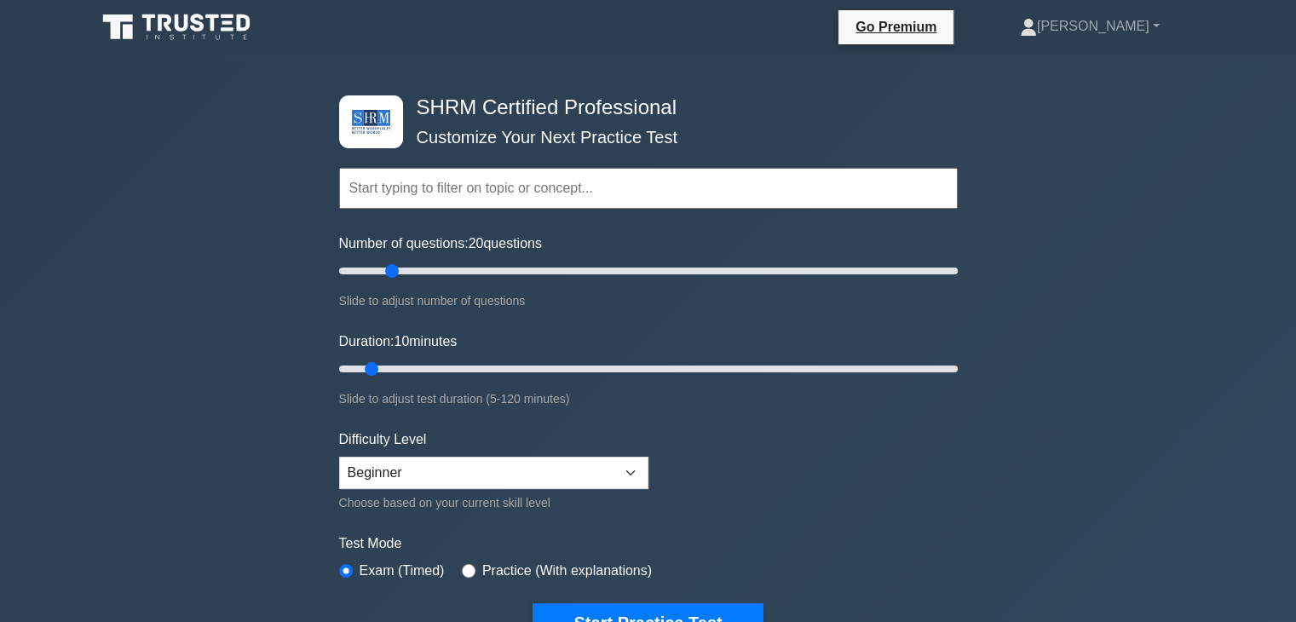
click at [630, 298] on div "Slide to adjust number of questions" at bounding box center [648, 301] width 619 height 20
click at [654, 294] on div "Slide to adjust number of questions" at bounding box center [648, 301] width 619 height 20
click at [458, 112] on h4 "SHRM Certified Professional" at bounding box center [642, 107] width 464 height 25
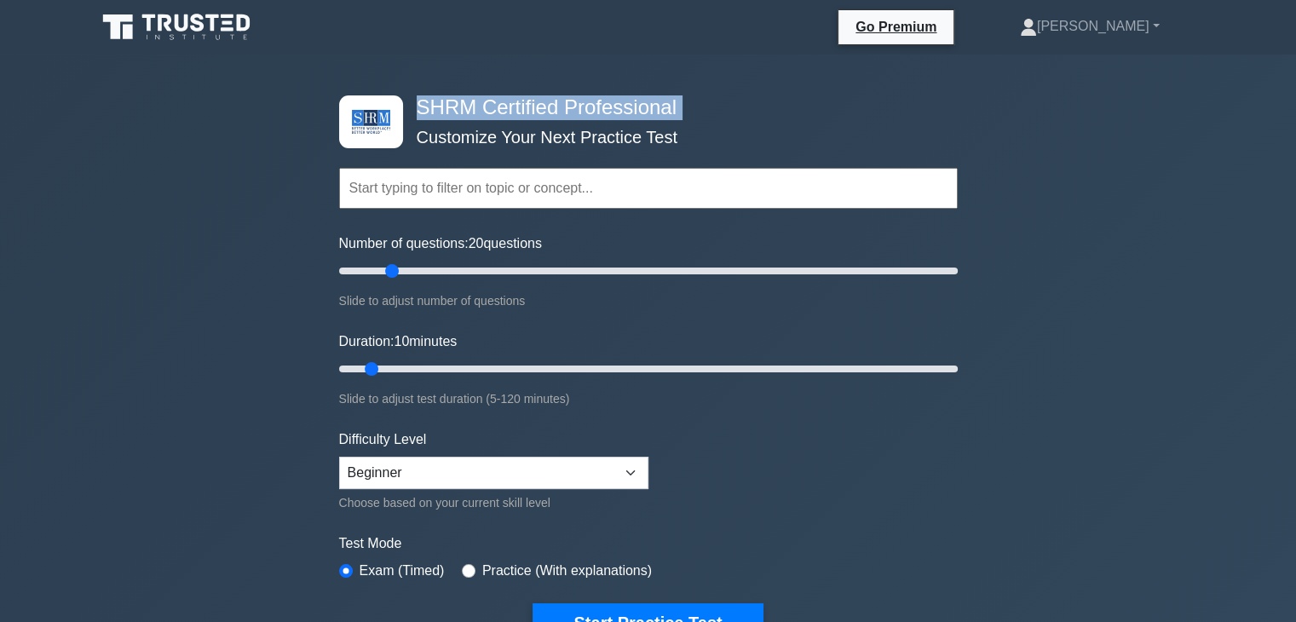
click at [458, 112] on h4 "SHRM Certified Professional" at bounding box center [642, 107] width 464 height 25
